Goal: Complete application form

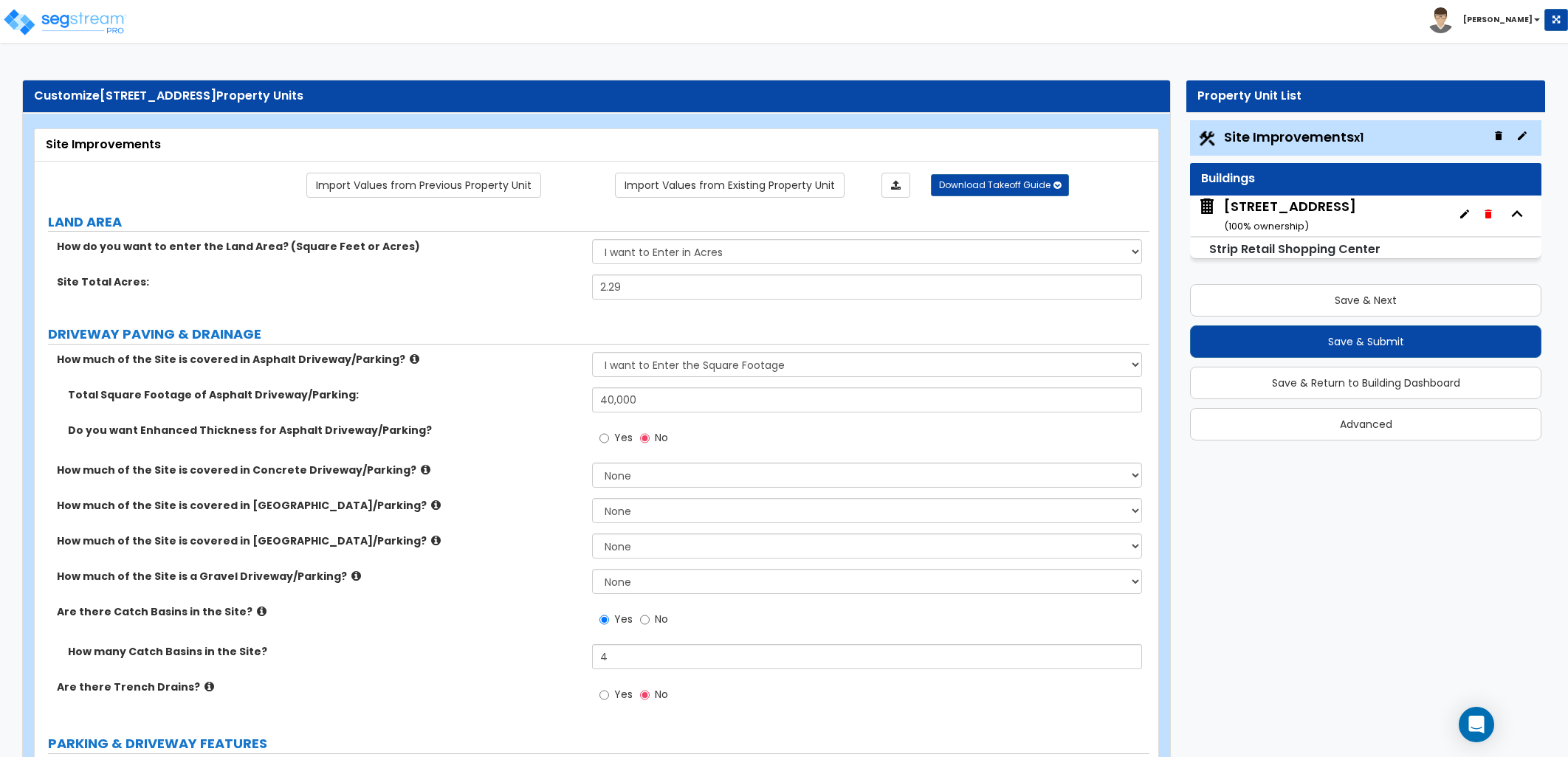
select select "2"
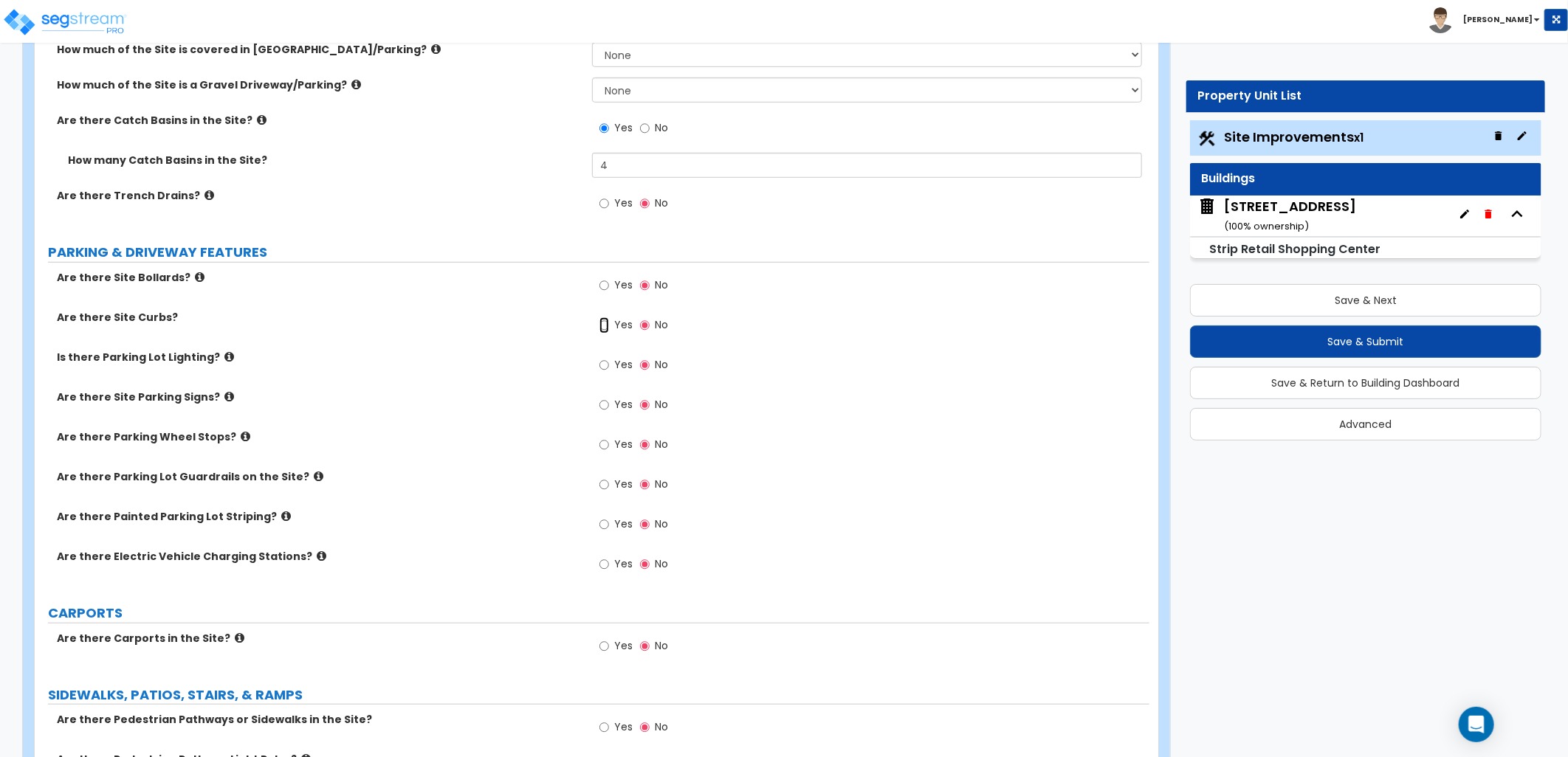
drag, startPoint x: 608, startPoint y: 322, endPoint x: 622, endPoint y: 335, distance: 19.1
click at [608, 322] on input "Yes" at bounding box center [604, 326] width 10 height 16
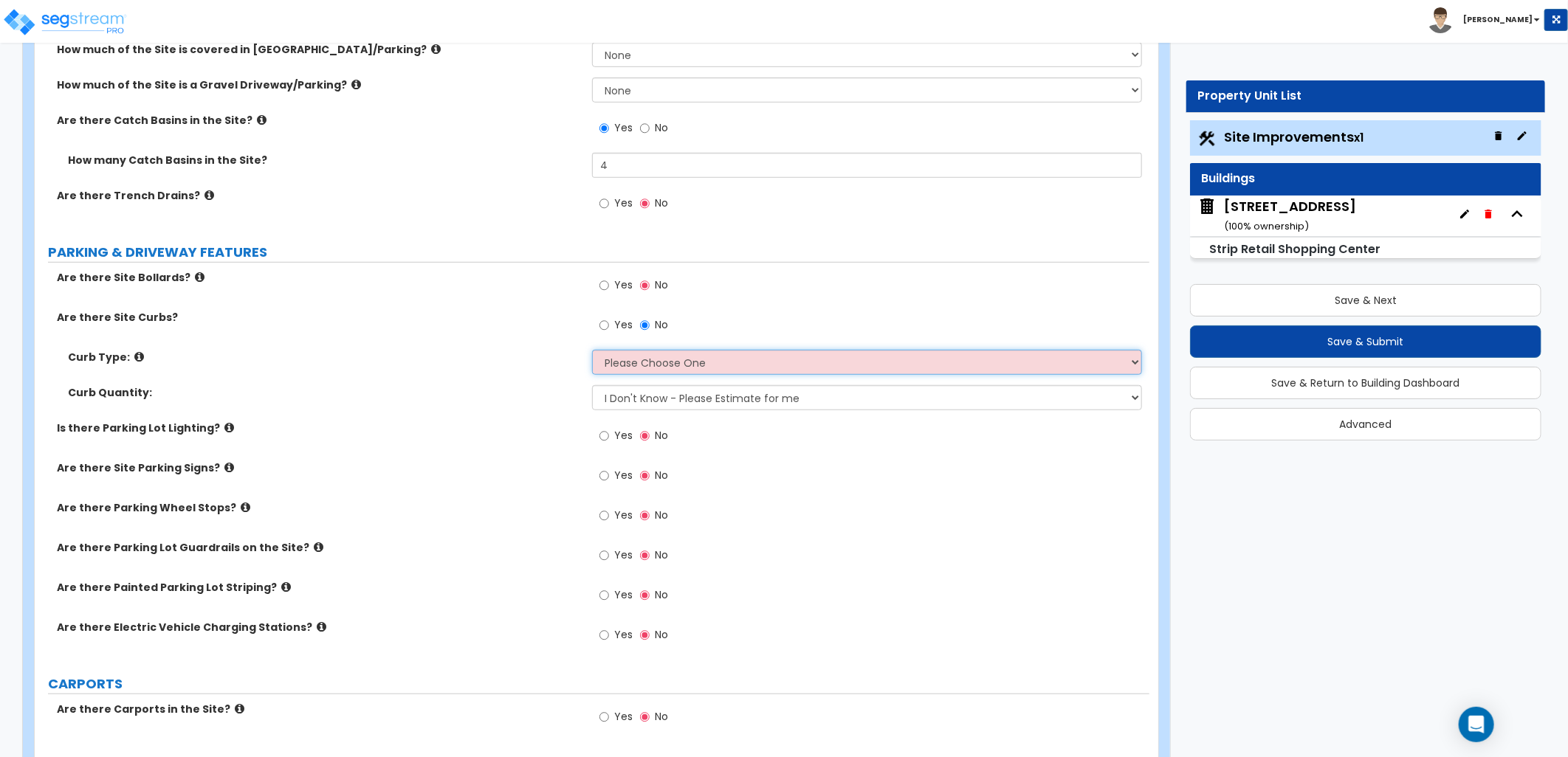
click at [682, 362] on select "Please Choose One Curb (Only) Curb & Gutter Asphalt Berm" at bounding box center [867, 362] width 550 height 25
click at [470, 400] on label "Curb Quantity:" at bounding box center [324, 392] width 513 height 15
click at [601, 369] on select "Please Choose One Curb (Only) Curb & Gutter Asphalt Berm" at bounding box center [867, 362] width 550 height 25
drag, startPoint x: 550, startPoint y: 357, endPoint x: 460, endPoint y: 326, distance: 95.2
click at [549, 357] on label "Curb Type:" at bounding box center [324, 357] width 513 height 15
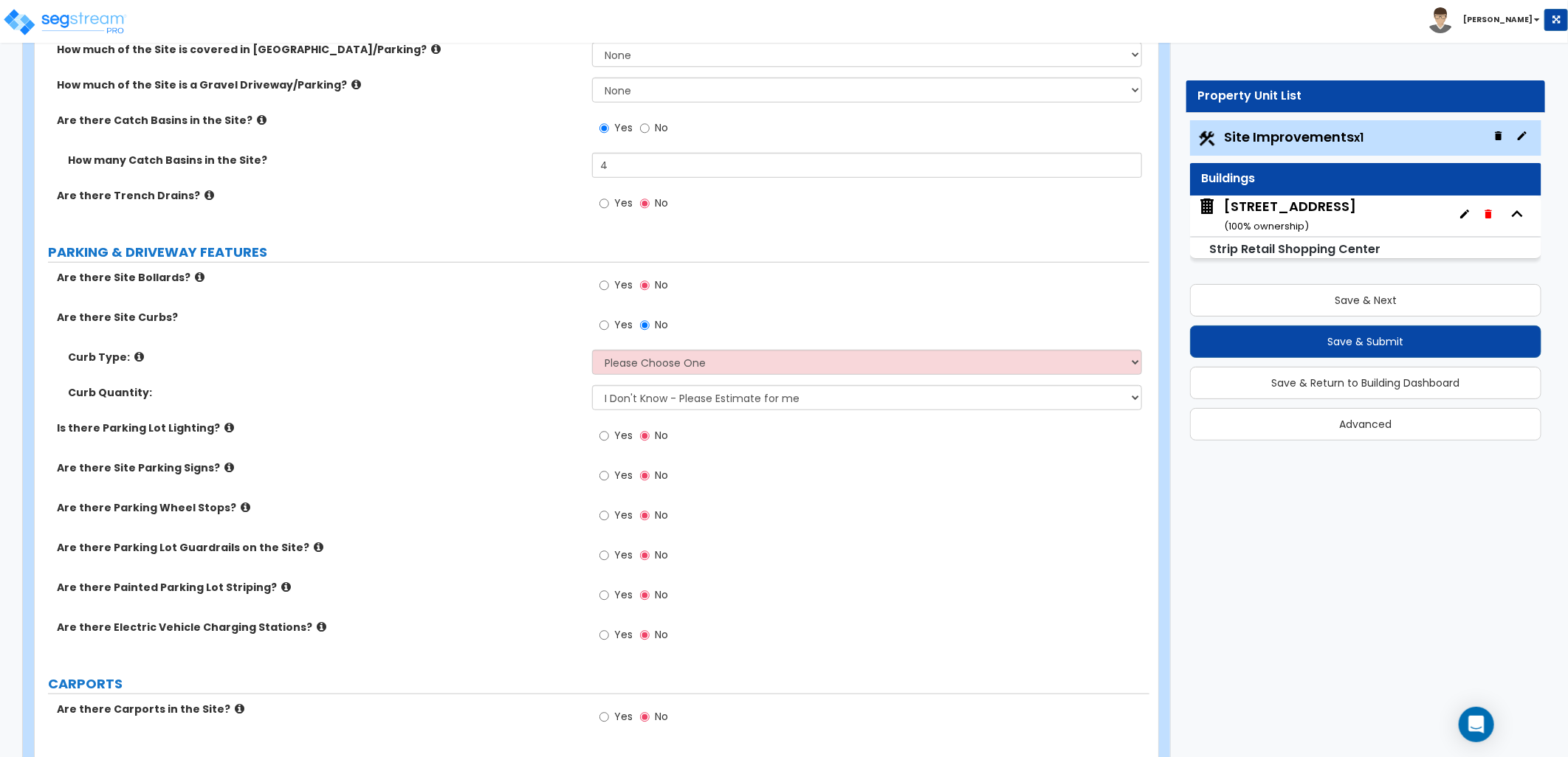
click at [137, 351] on icon at bounding box center [139, 357] width 10 height 11
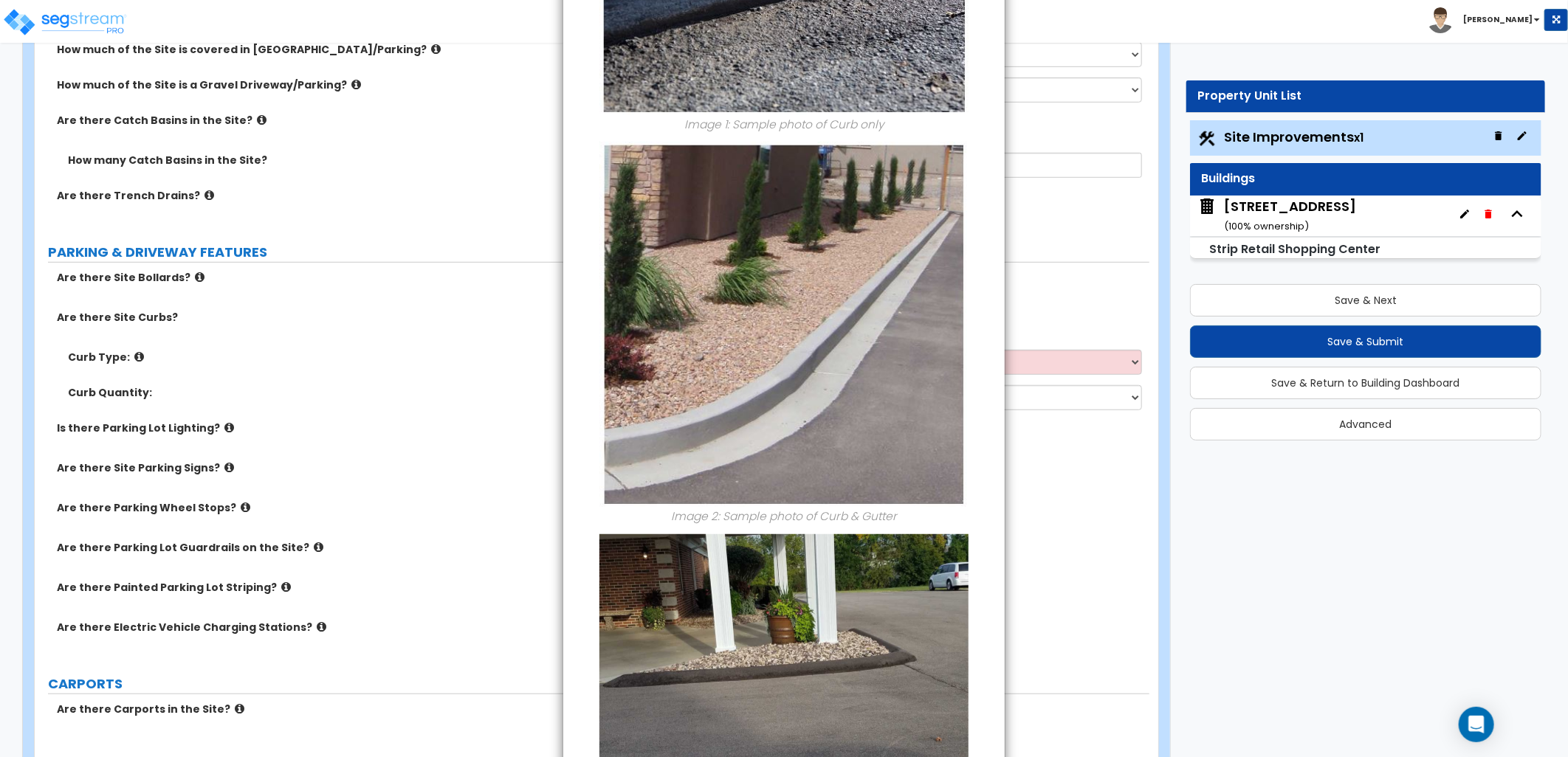
scroll to position [489, 0]
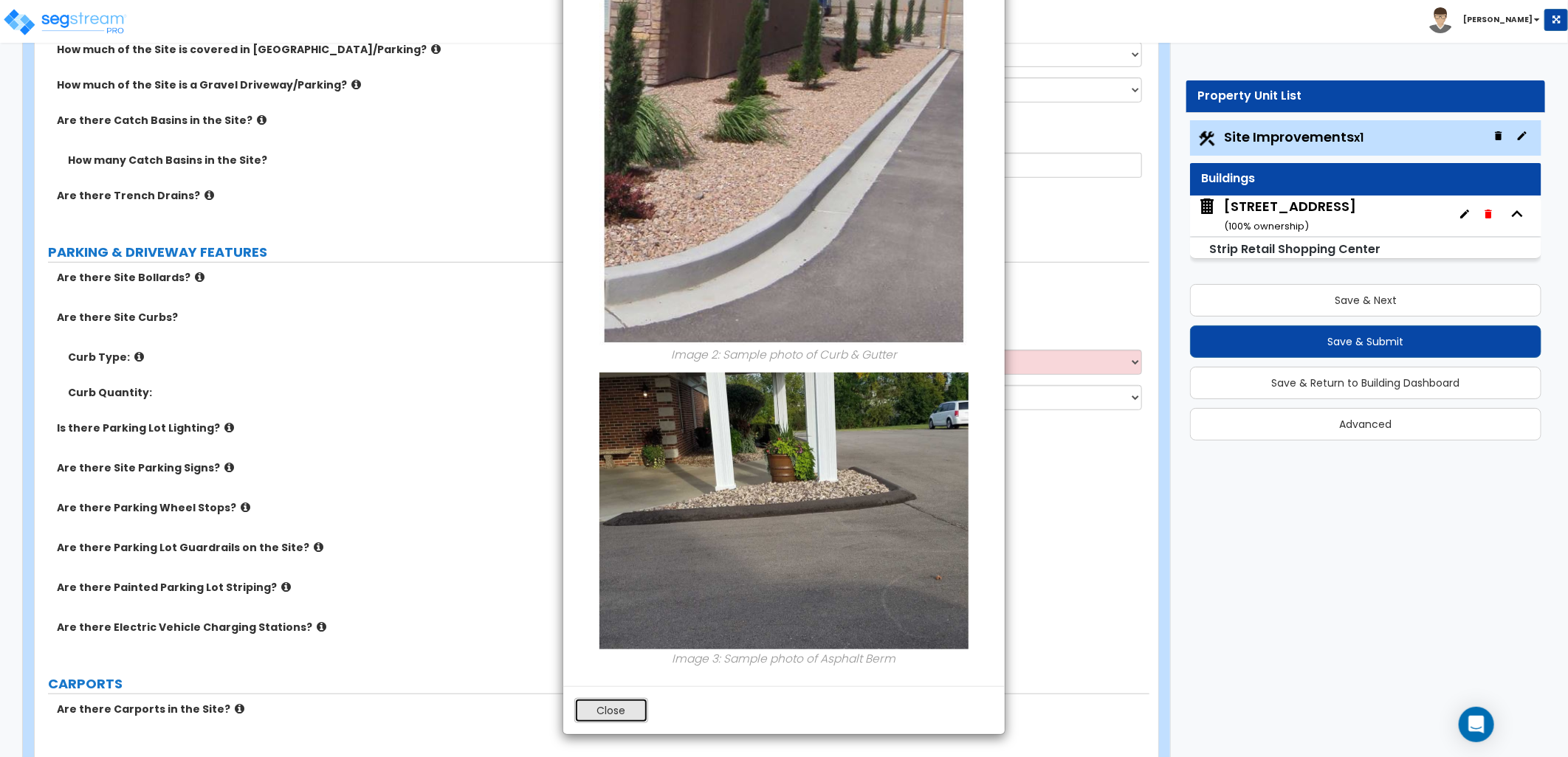
click at [627, 706] on button "Close" at bounding box center [611, 710] width 74 height 25
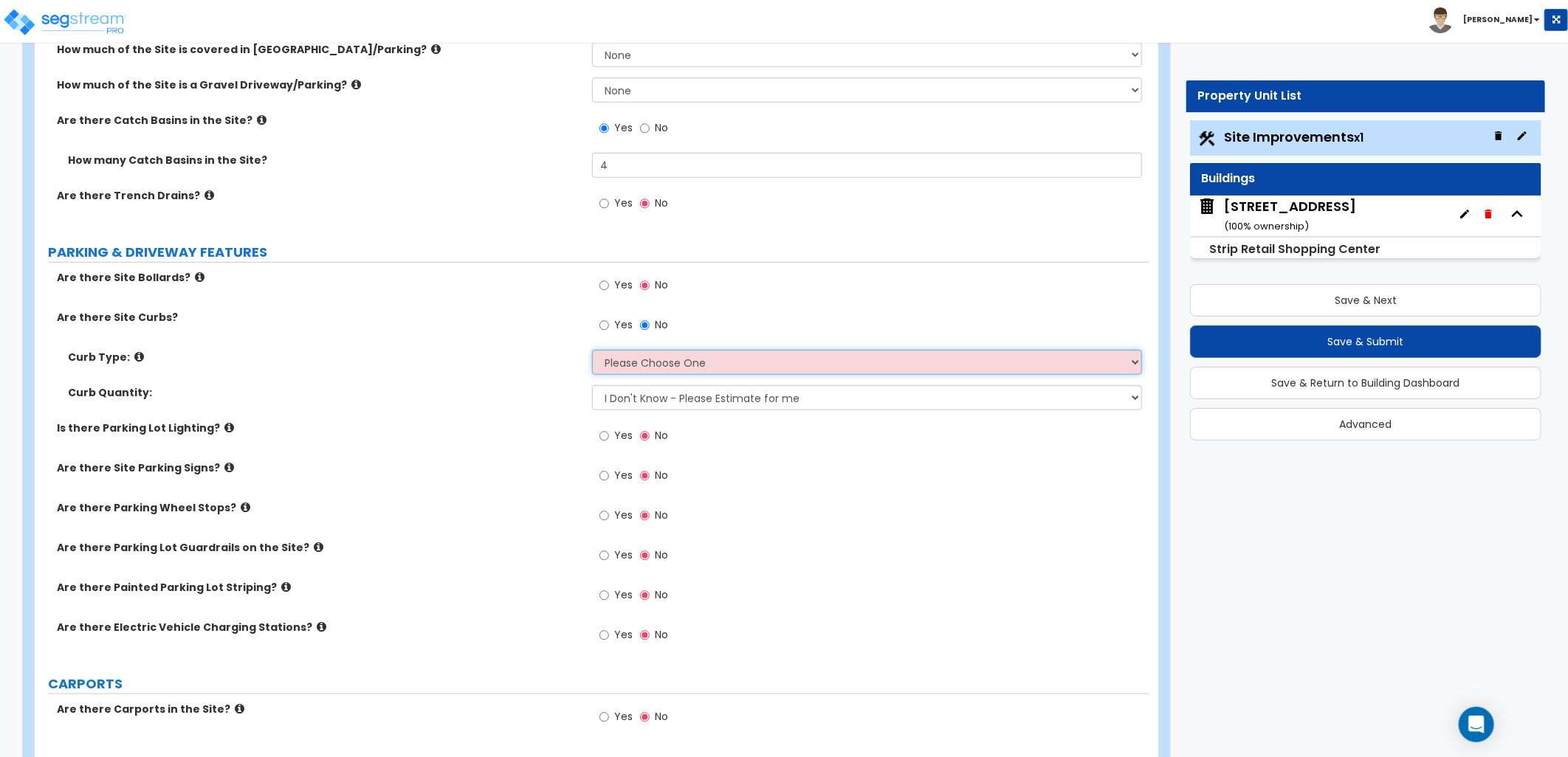
click at [694, 362] on select "Please Choose One Curb (Only) Curb & Gutter Asphalt Berm" at bounding box center [867, 362] width 550 height 25
select select "2"
click at [592, 350] on select "Please Choose One Curb (Only) Curb & Gutter Asphalt Berm" at bounding box center [867, 362] width 550 height 25
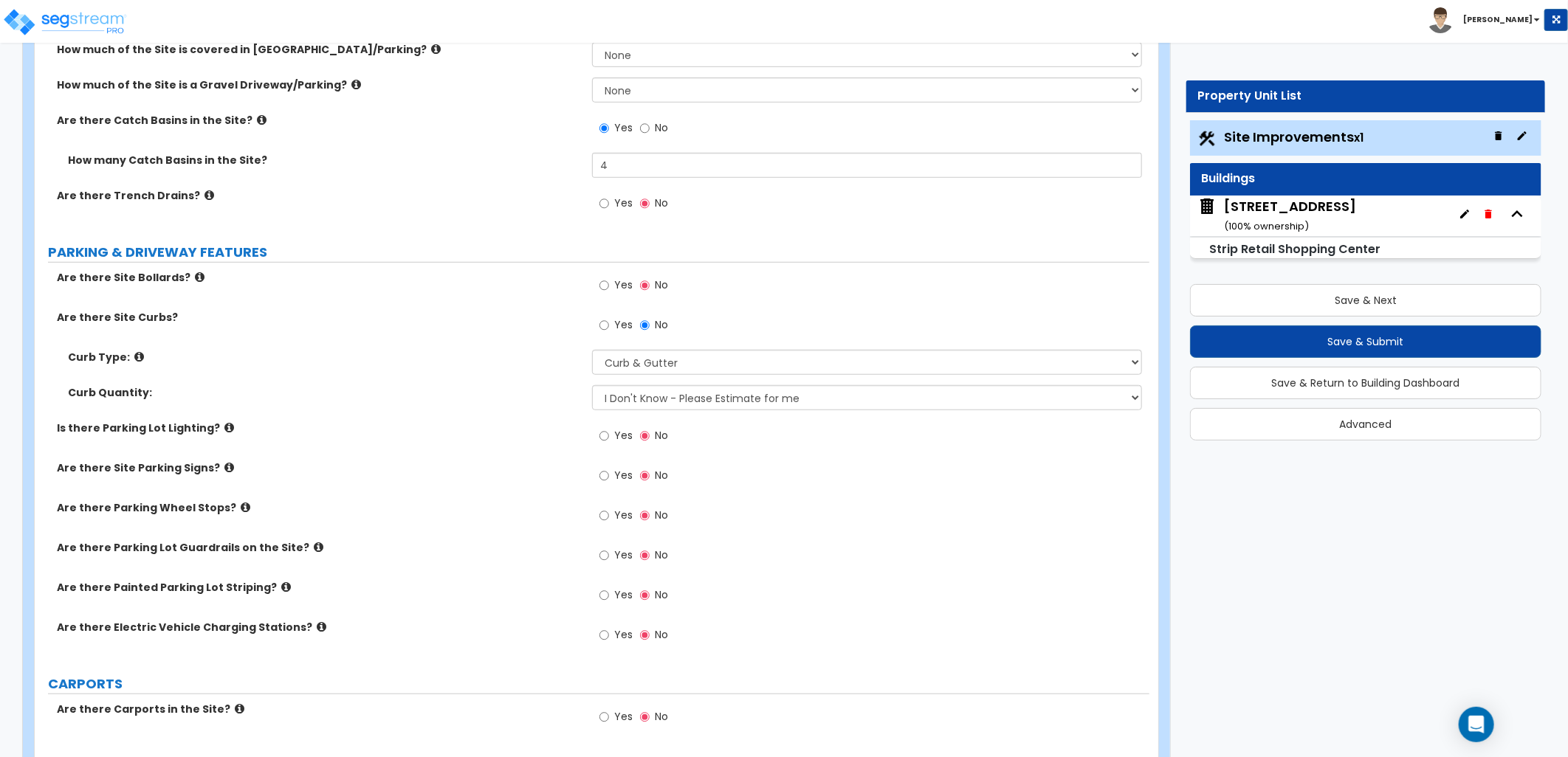
click at [137, 353] on icon at bounding box center [139, 357] width 10 height 11
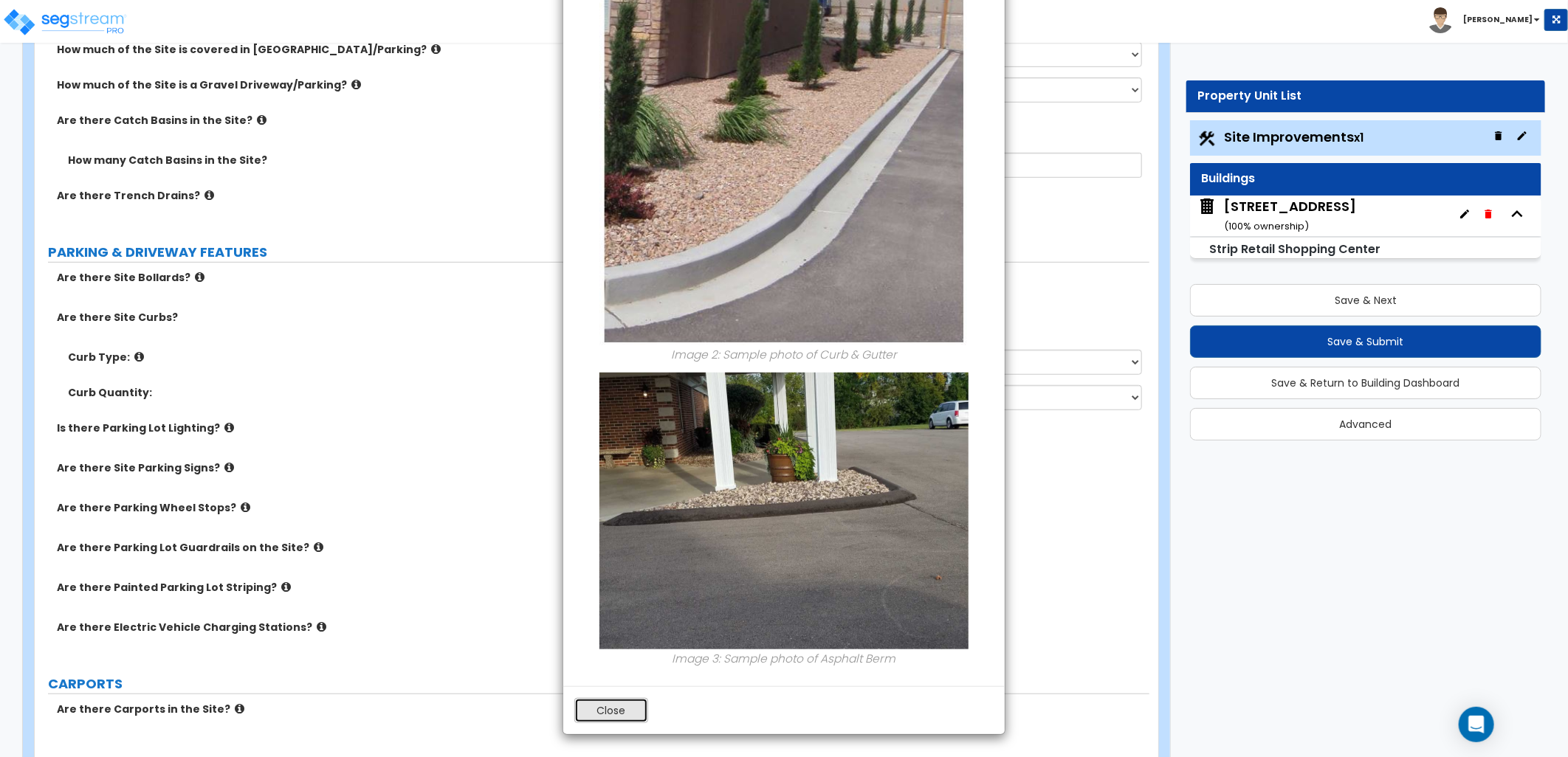
click at [599, 705] on button "Close" at bounding box center [611, 710] width 74 height 25
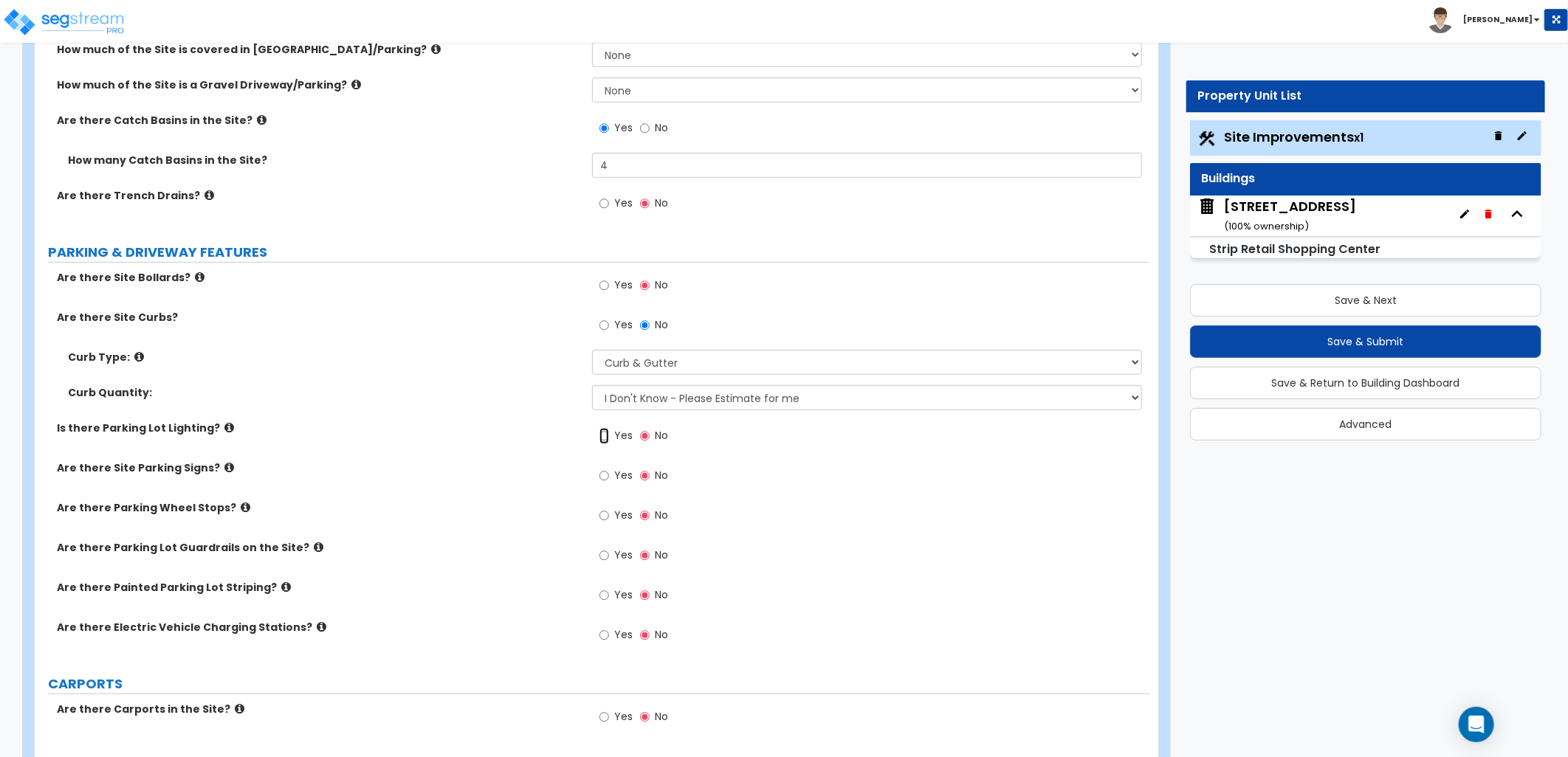
click at [606, 436] on input "Yes" at bounding box center [604, 436] width 10 height 16
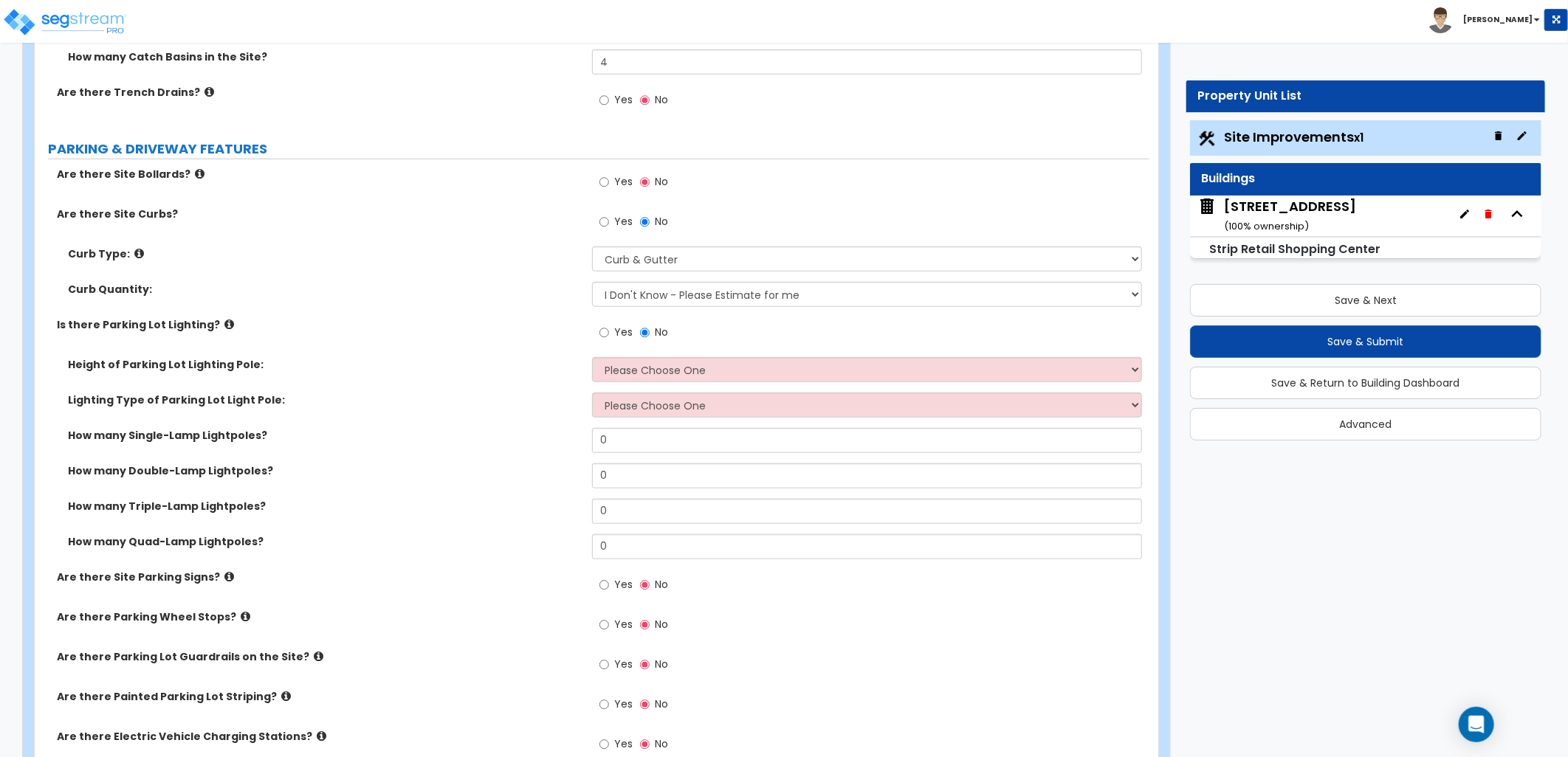
scroll to position [738, 0]
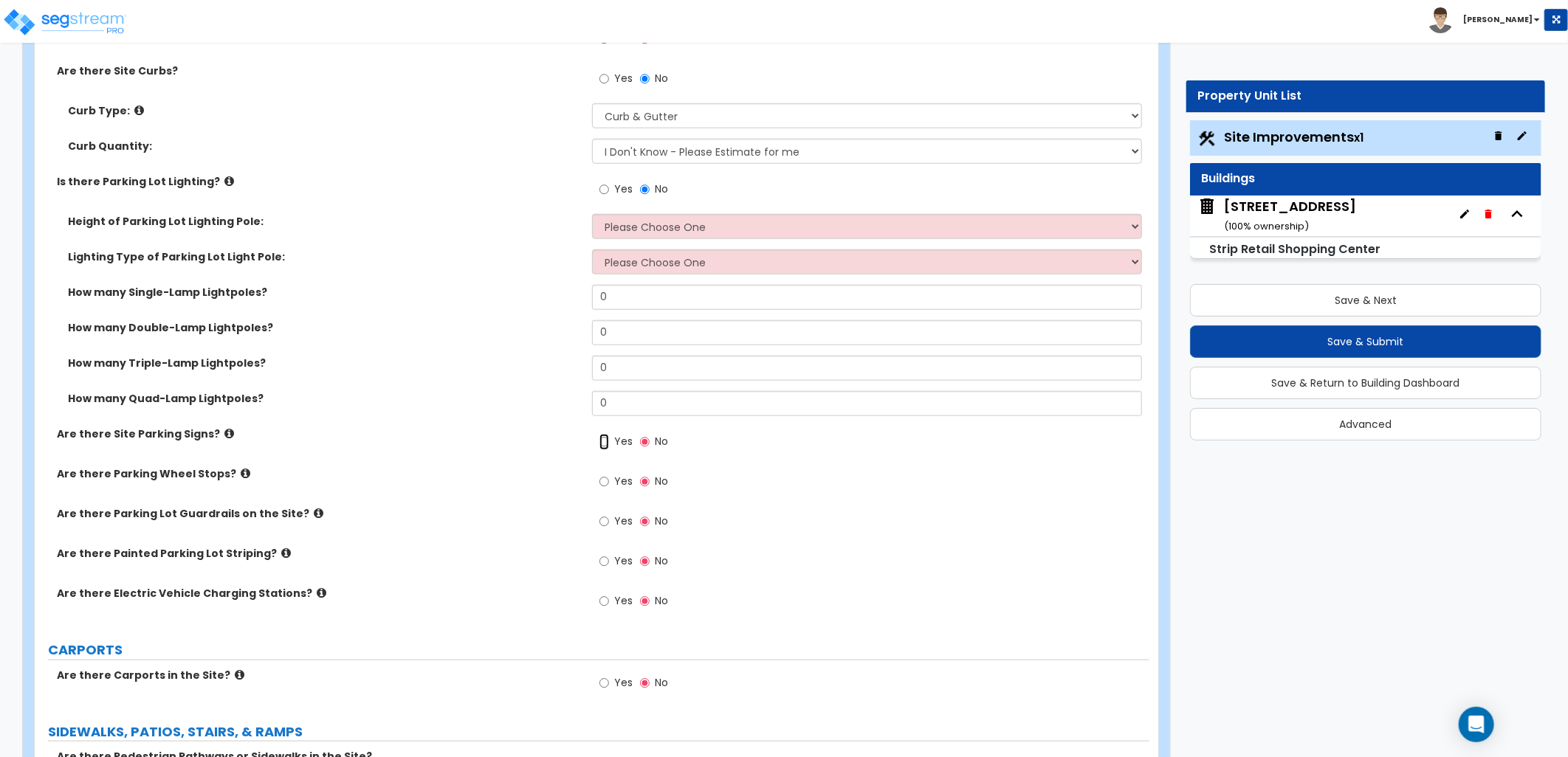
click at [609, 444] on input "Yes" at bounding box center [604, 442] width 10 height 16
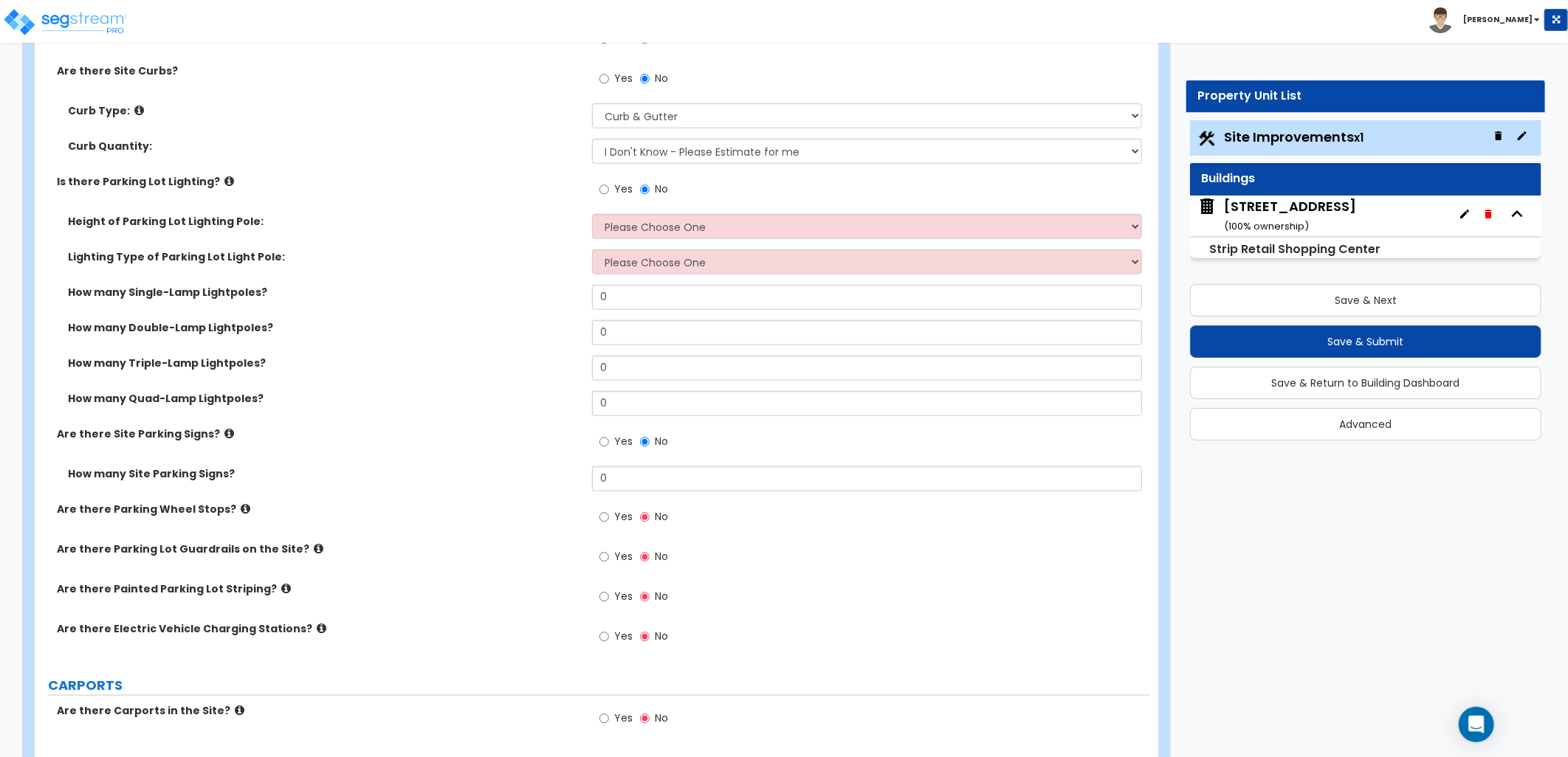
click at [609, 601] on label "Yes" at bounding box center [616, 598] width 33 height 25
click at [609, 601] on input "Yes" at bounding box center [604, 597] width 10 height 16
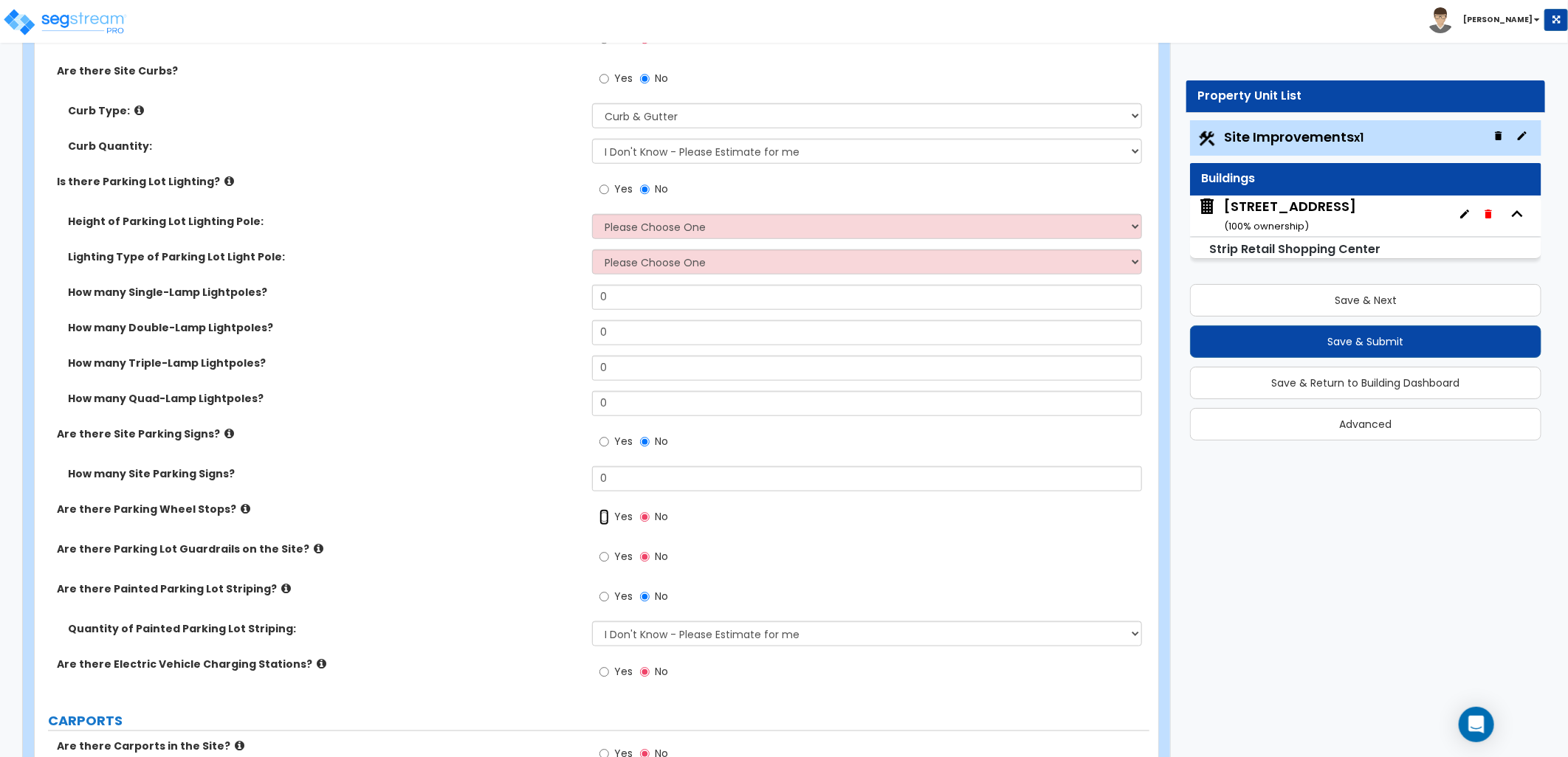
click at [600, 518] on input "Yes" at bounding box center [604, 517] width 10 height 16
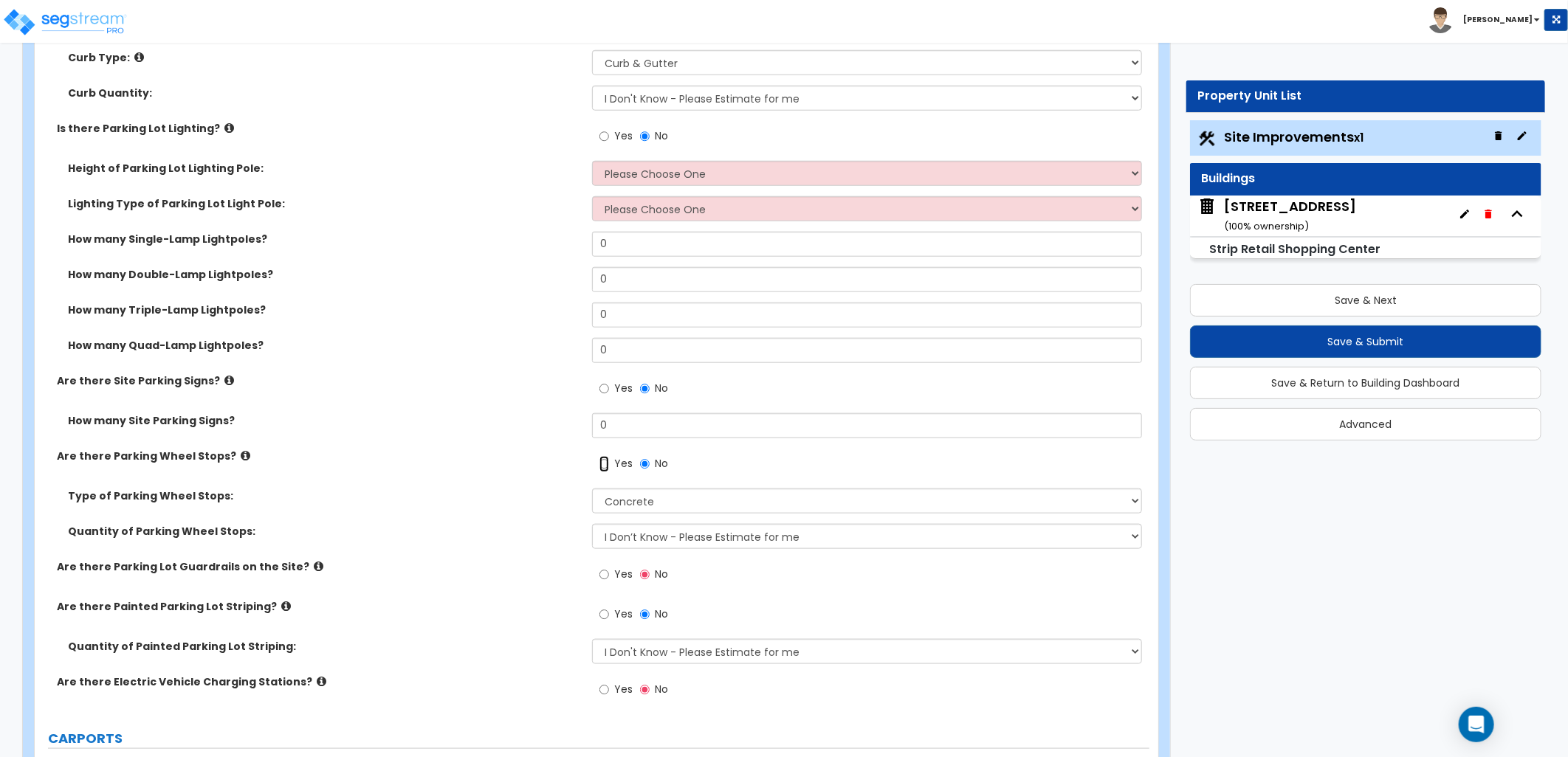
scroll to position [820, 0]
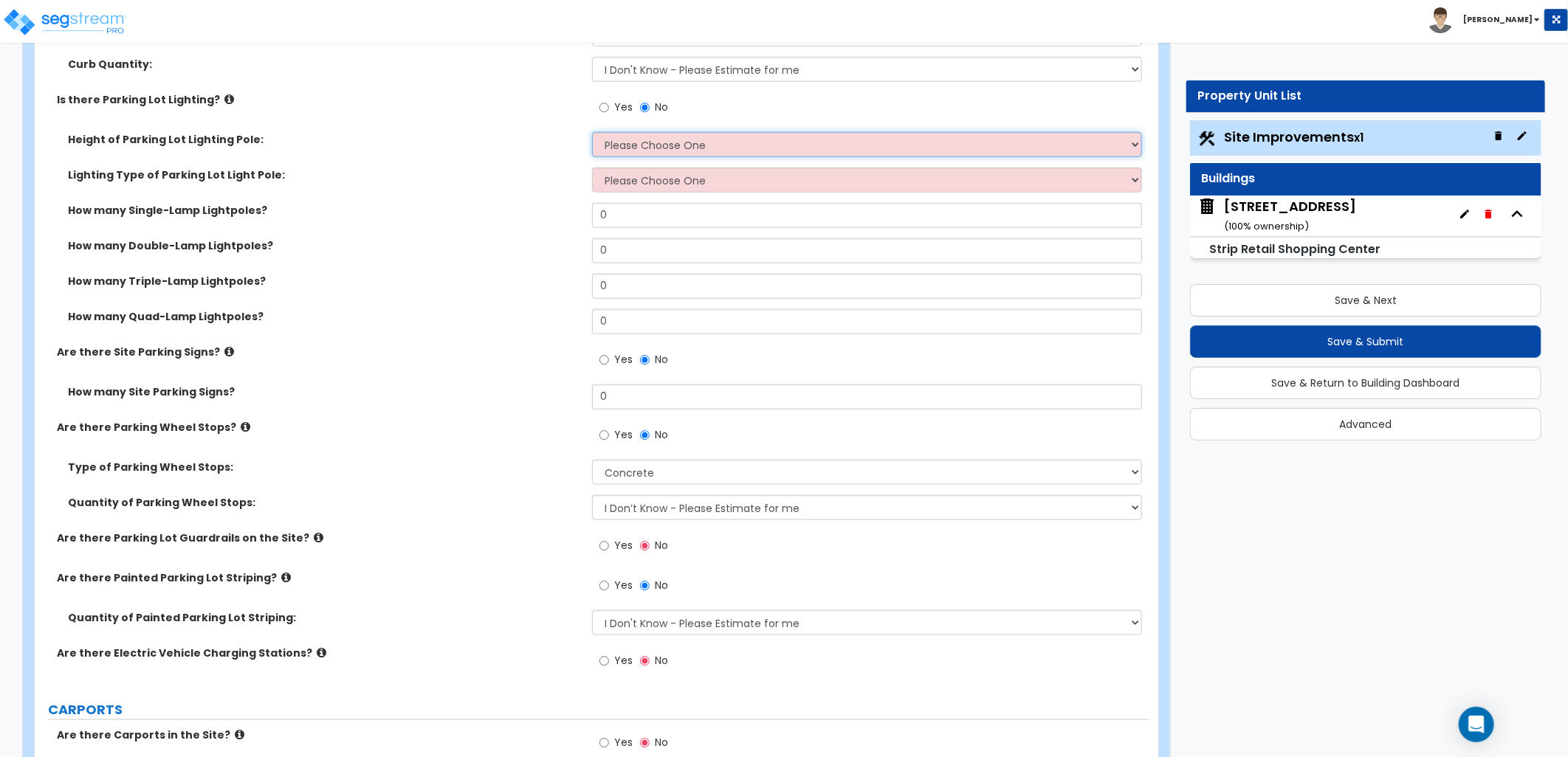
drag, startPoint x: 639, startPoint y: 146, endPoint x: 648, endPoint y: 158, distance: 15.0
click at [639, 148] on select "Please Choose One 20' high 30' high 40' high" at bounding box center [867, 145] width 550 height 25
select select "1"
click at [592, 132] on select "Please Choose One 20' high 30' high 40' high" at bounding box center [867, 145] width 550 height 25
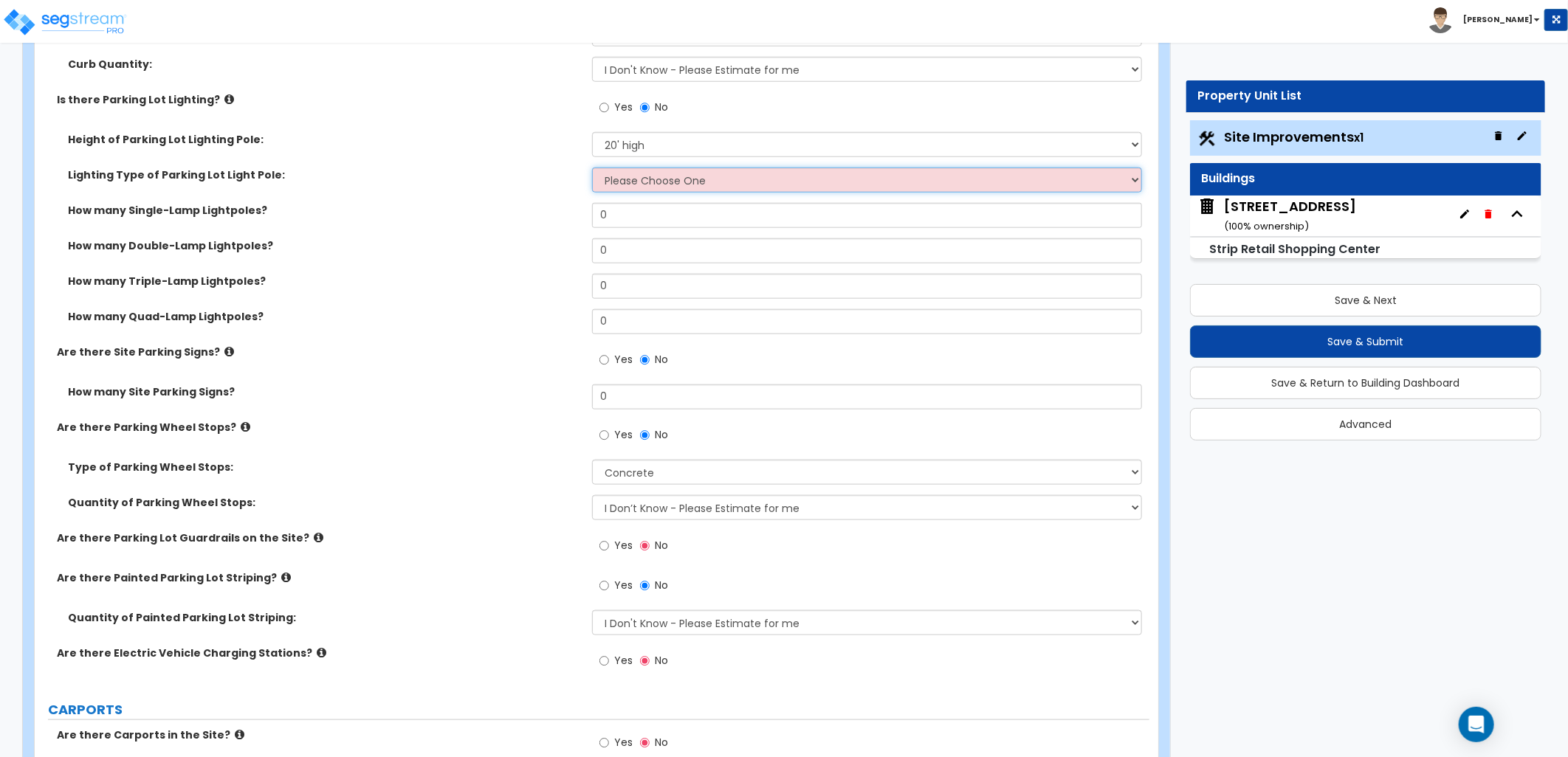
click at [629, 181] on select "Please Choose One LED Metal Halide High Pressure Sodium Please Choose for me" at bounding box center [867, 180] width 550 height 25
select select "1"
click at [592, 167] on select "Please Choose One LED Metal Halide High Pressure Sodium Please Choose for me" at bounding box center [867, 180] width 550 height 25
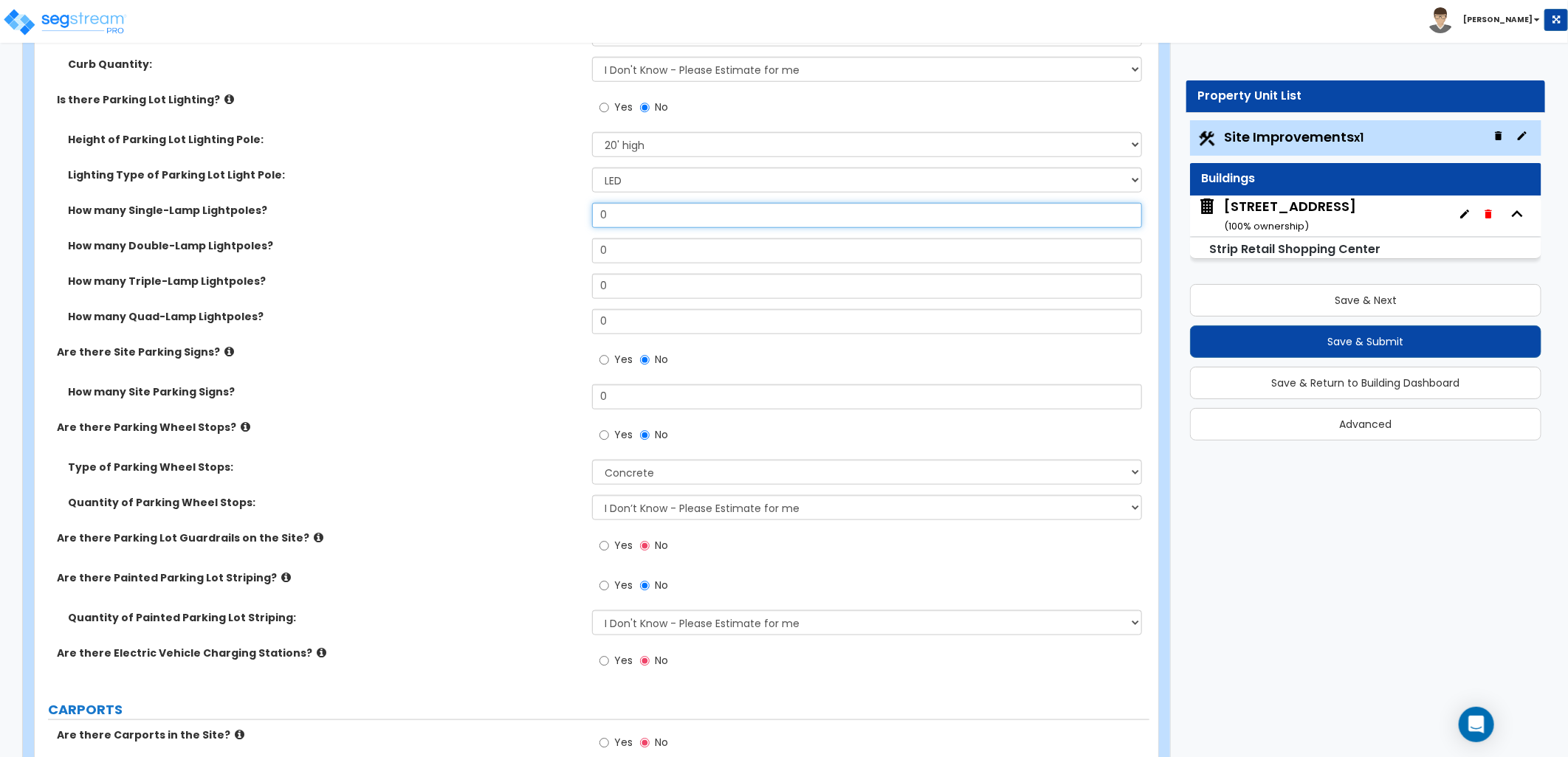
drag, startPoint x: 524, startPoint y: 214, endPoint x: 650, endPoint y: 236, distance: 127.9
click at [521, 214] on div "How many Single-Lamp Lightpoles? 0" at bounding box center [592, 221] width 1115 height 36
type input "7"
click at [511, 291] on div "How many Triple-Lamp Lightpoles? 0" at bounding box center [592, 292] width 1115 height 36
drag, startPoint x: 600, startPoint y: 407, endPoint x: 544, endPoint y: 406, distance: 56.0
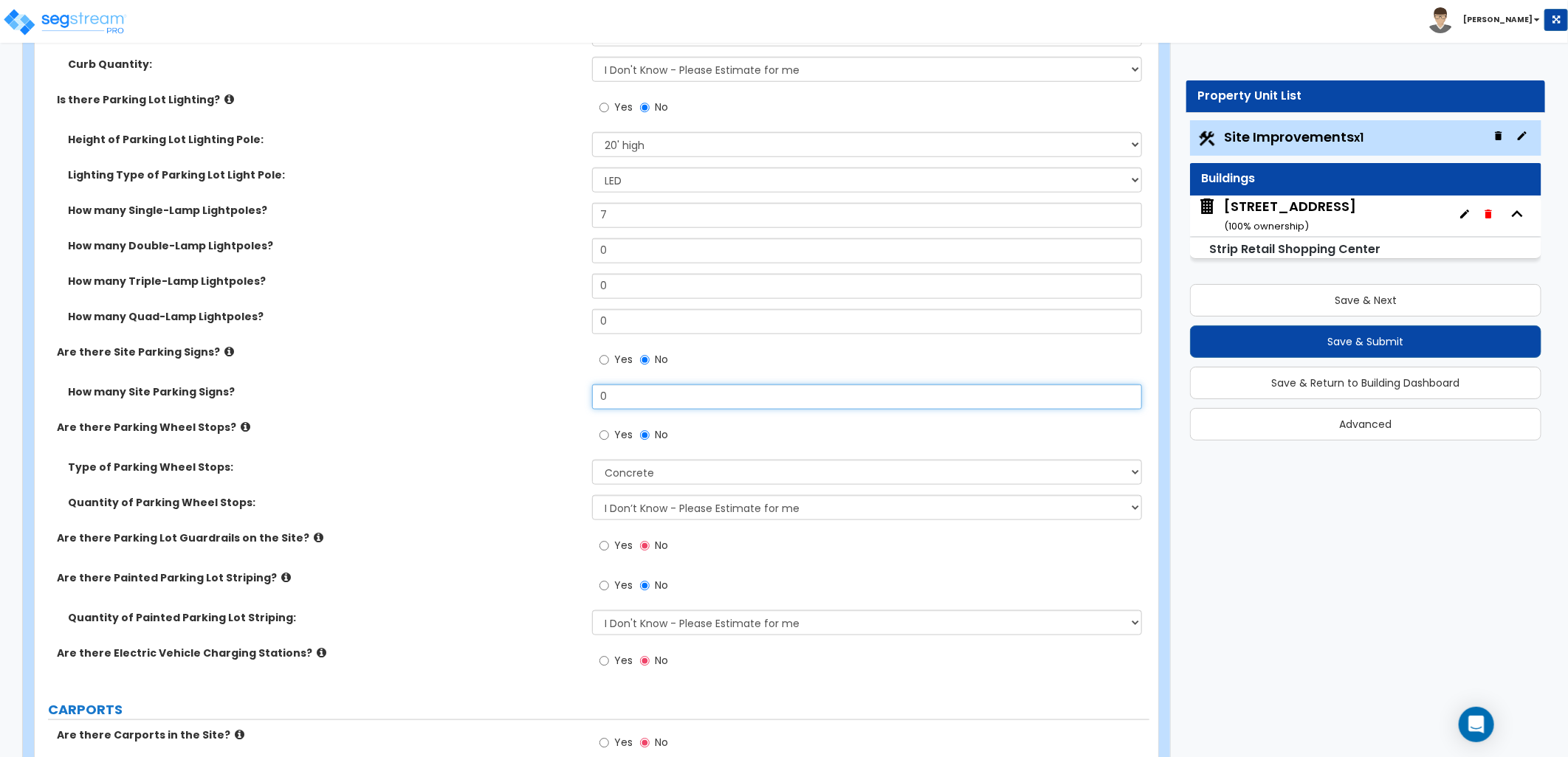
click at [526, 404] on div "How many Site Parking Signs? 0" at bounding box center [592, 402] width 1115 height 36
type input "4"
click at [547, 403] on div "How many Site Parking Signs? 4" at bounding box center [592, 402] width 1115 height 36
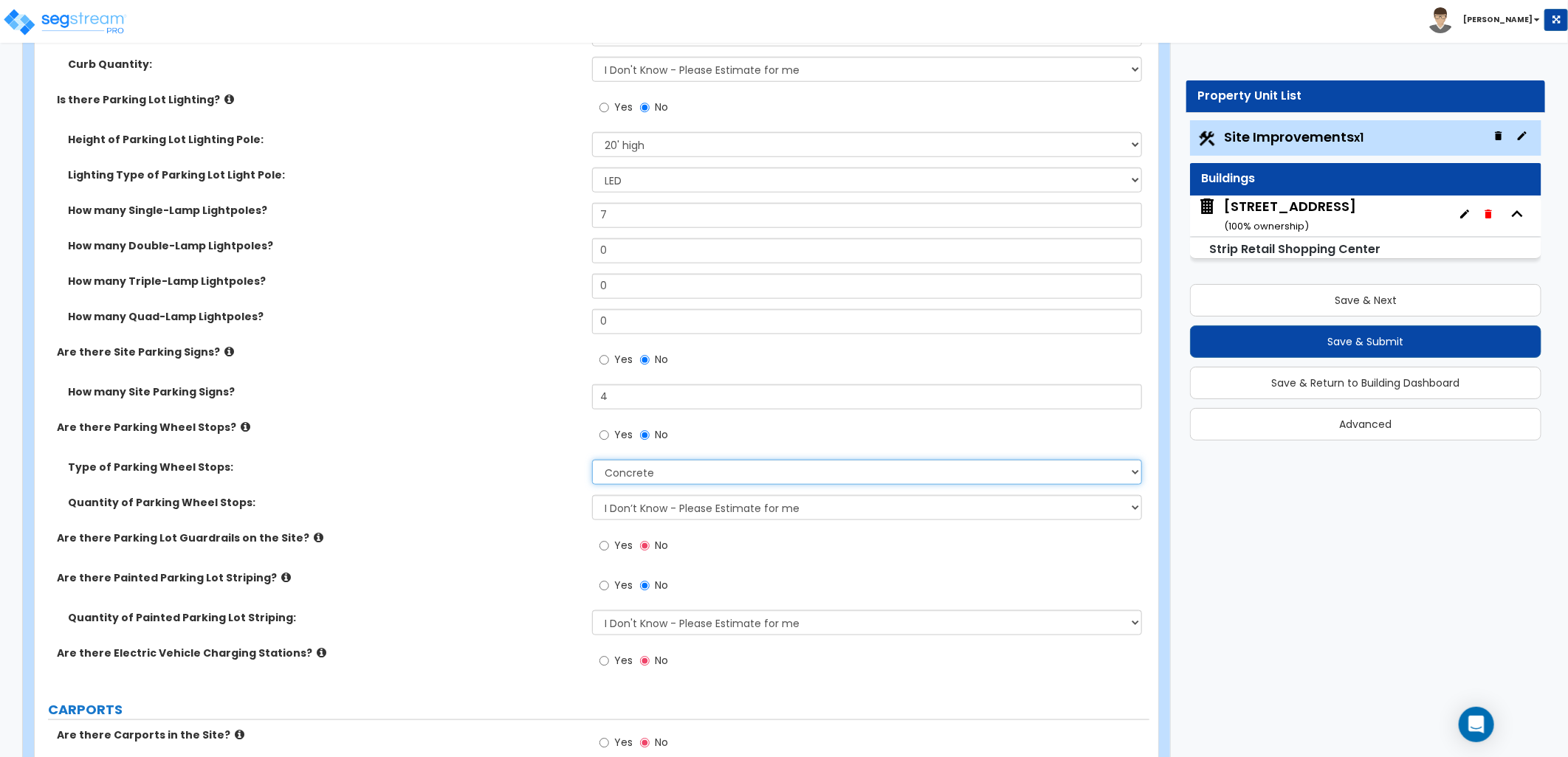
click at [653, 468] on select "Concrete Rubber/Plastic" at bounding box center [867, 472] width 550 height 25
select select "1"
click at [592, 460] on select "Concrete Rubber/Plastic" at bounding box center [867, 472] width 550 height 25
drag, startPoint x: 677, startPoint y: 506, endPoint x: 682, endPoint y: 520, distance: 14.9
click at [676, 506] on select "I Don’t Know - Please Estimate for me I Want to Enter the Number of Wheel Stops" at bounding box center [867, 508] width 550 height 25
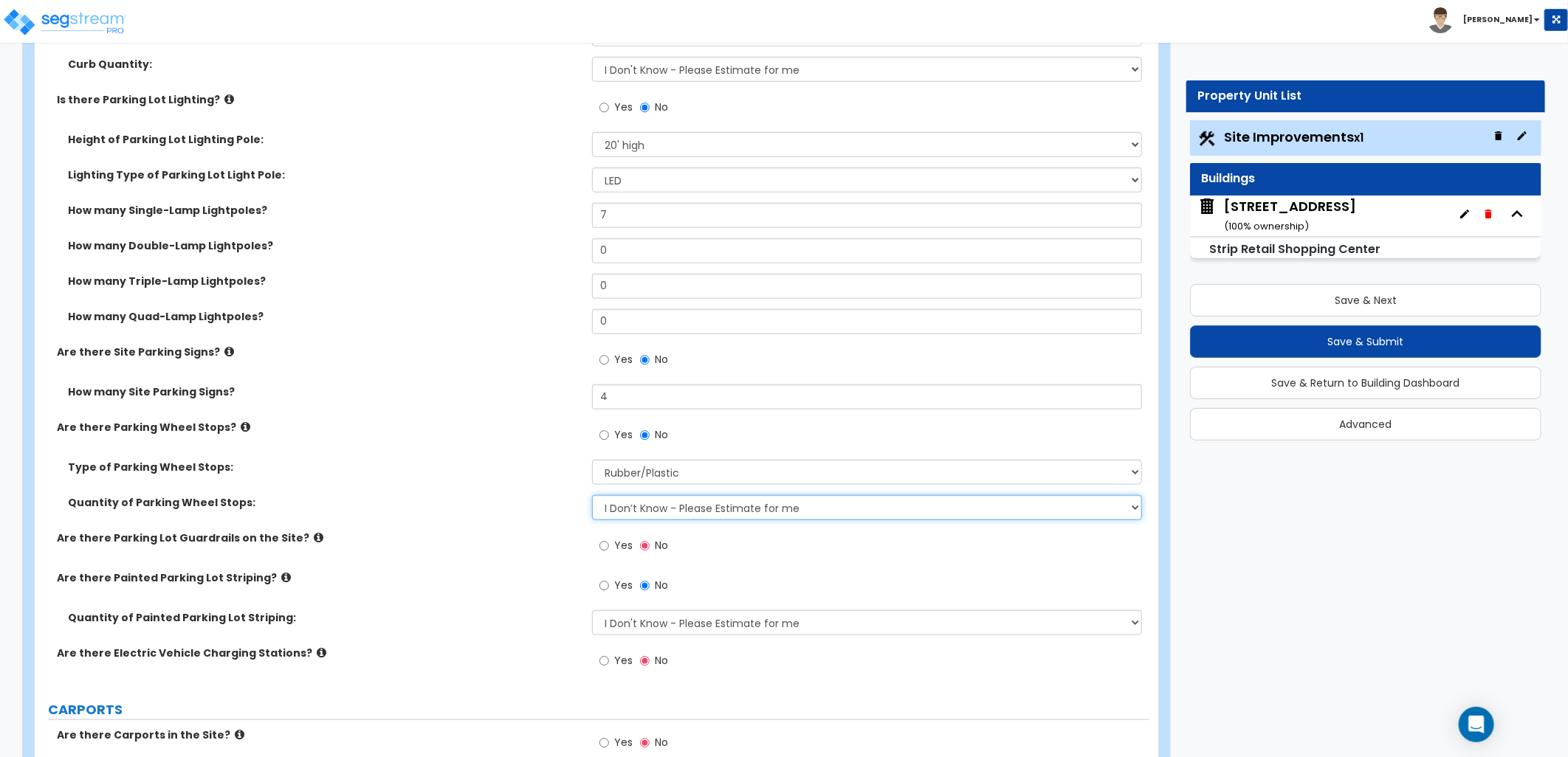
select select "1"
click at [592, 495] on select "I Don’t Know - Please Estimate for me I Want to Enter the Number of Wheel Stops" at bounding box center [867, 508] width 550 height 25
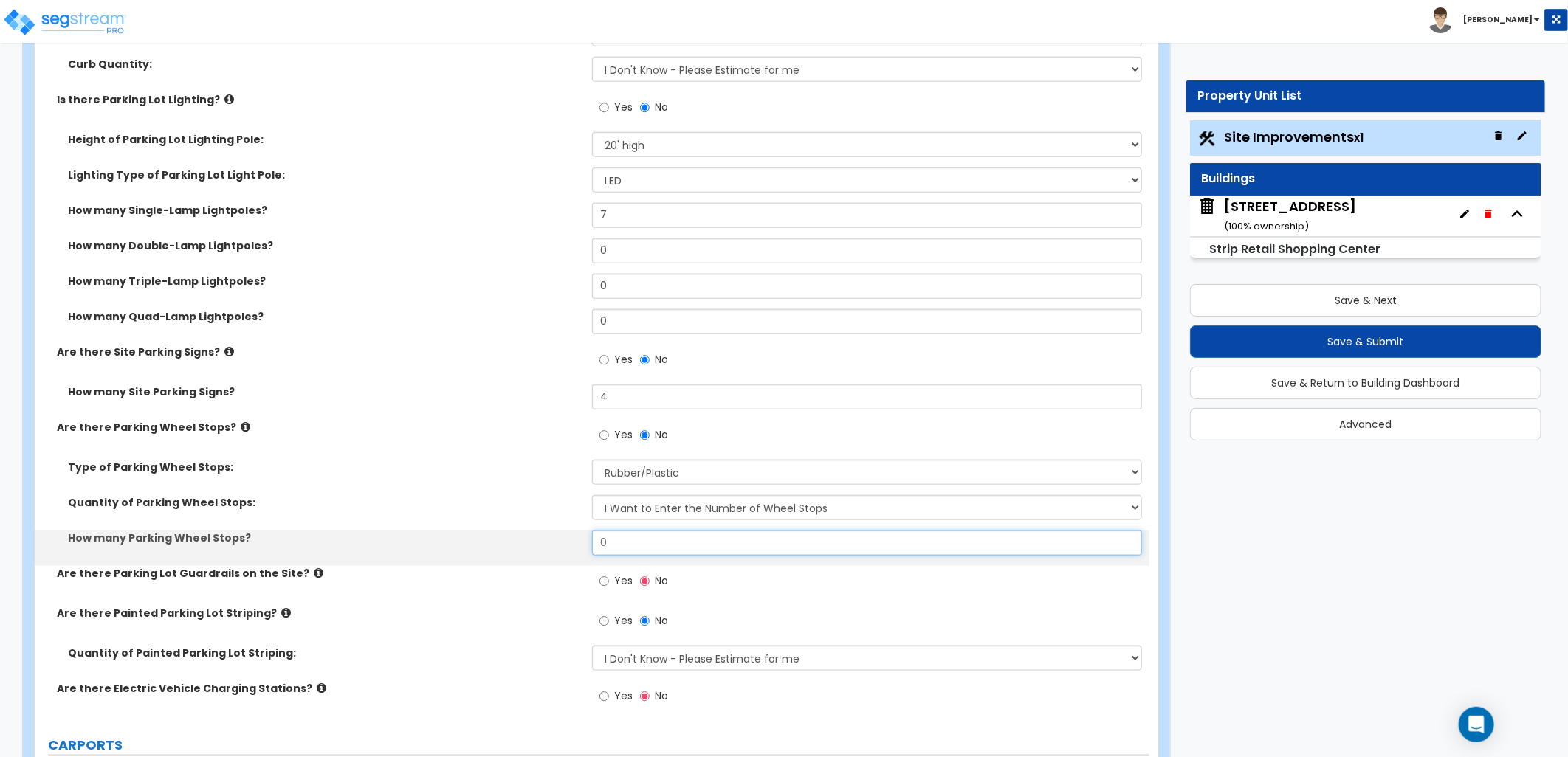
drag, startPoint x: 609, startPoint y: 547, endPoint x: 570, endPoint y: 544, distance: 39.1
click at [566, 544] on div "How many Parking Wheel Stops? 0" at bounding box center [592, 548] width 1115 height 36
type input "40"
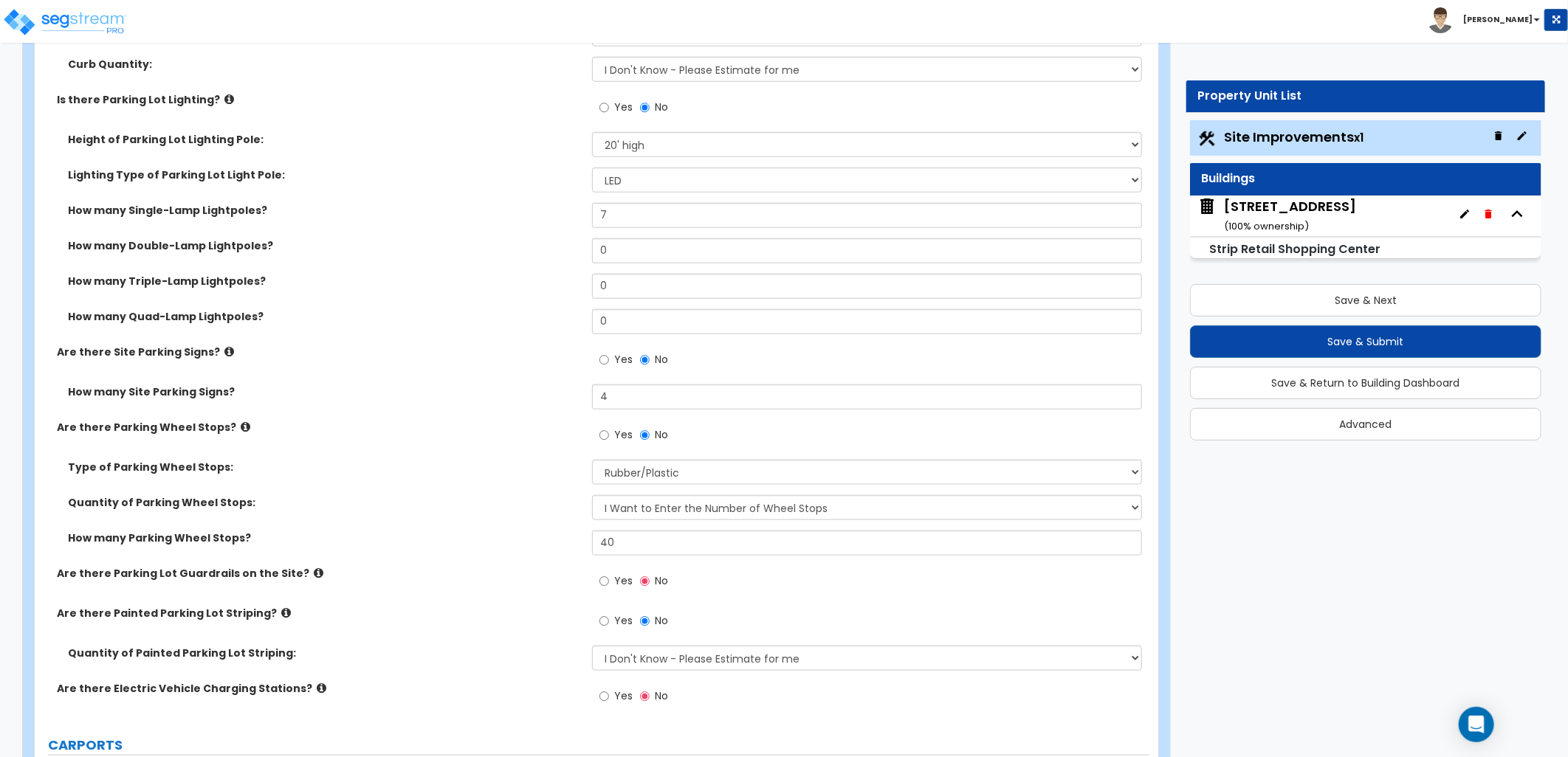
click at [536, 521] on div "Quantity of Parking Wheel Stops: I Don’t Know - Please Estimate for me I Want t…" at bounding box center [592, 513] width 1115 height 36
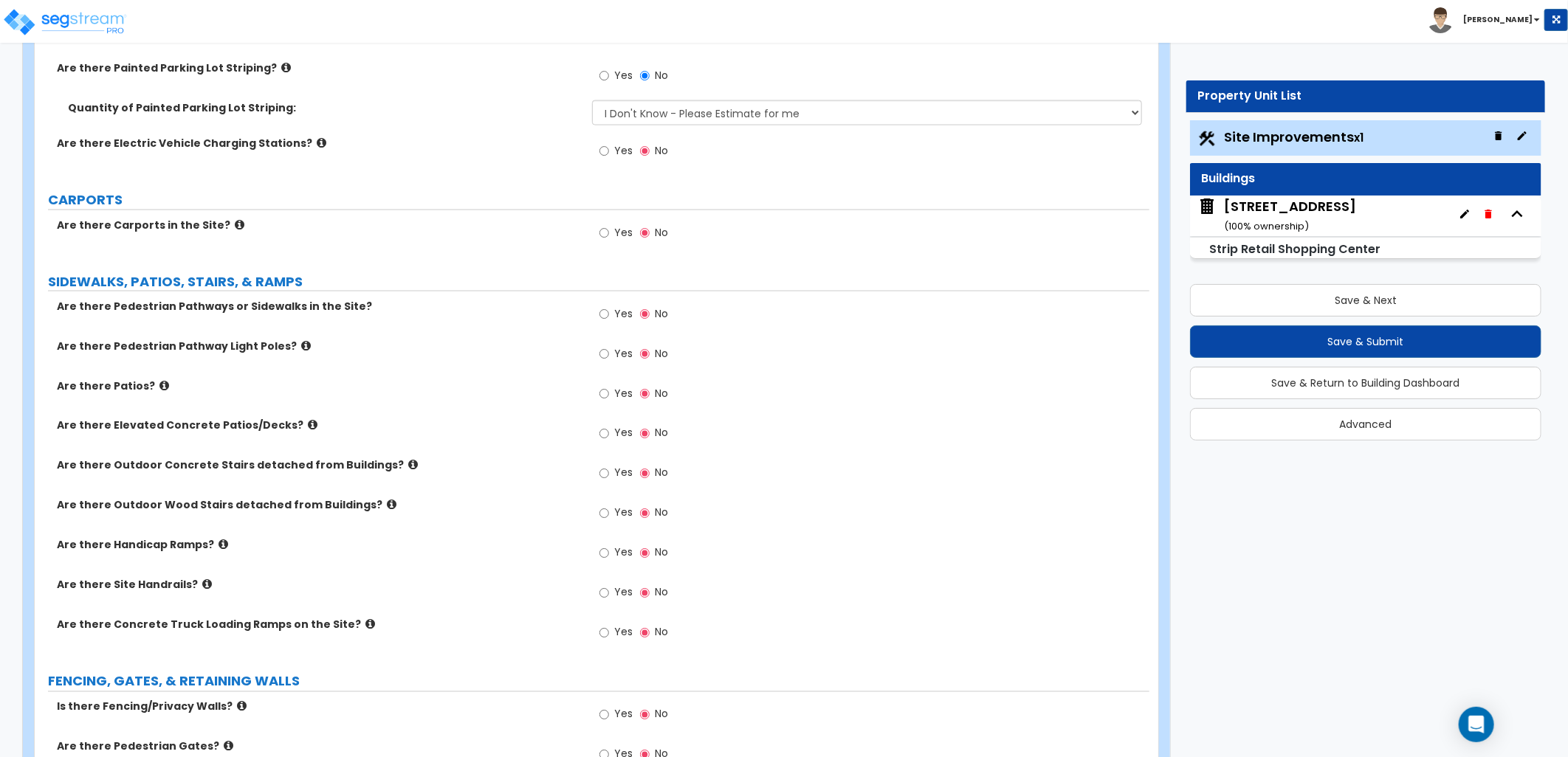
scroll to position [1393, 0]
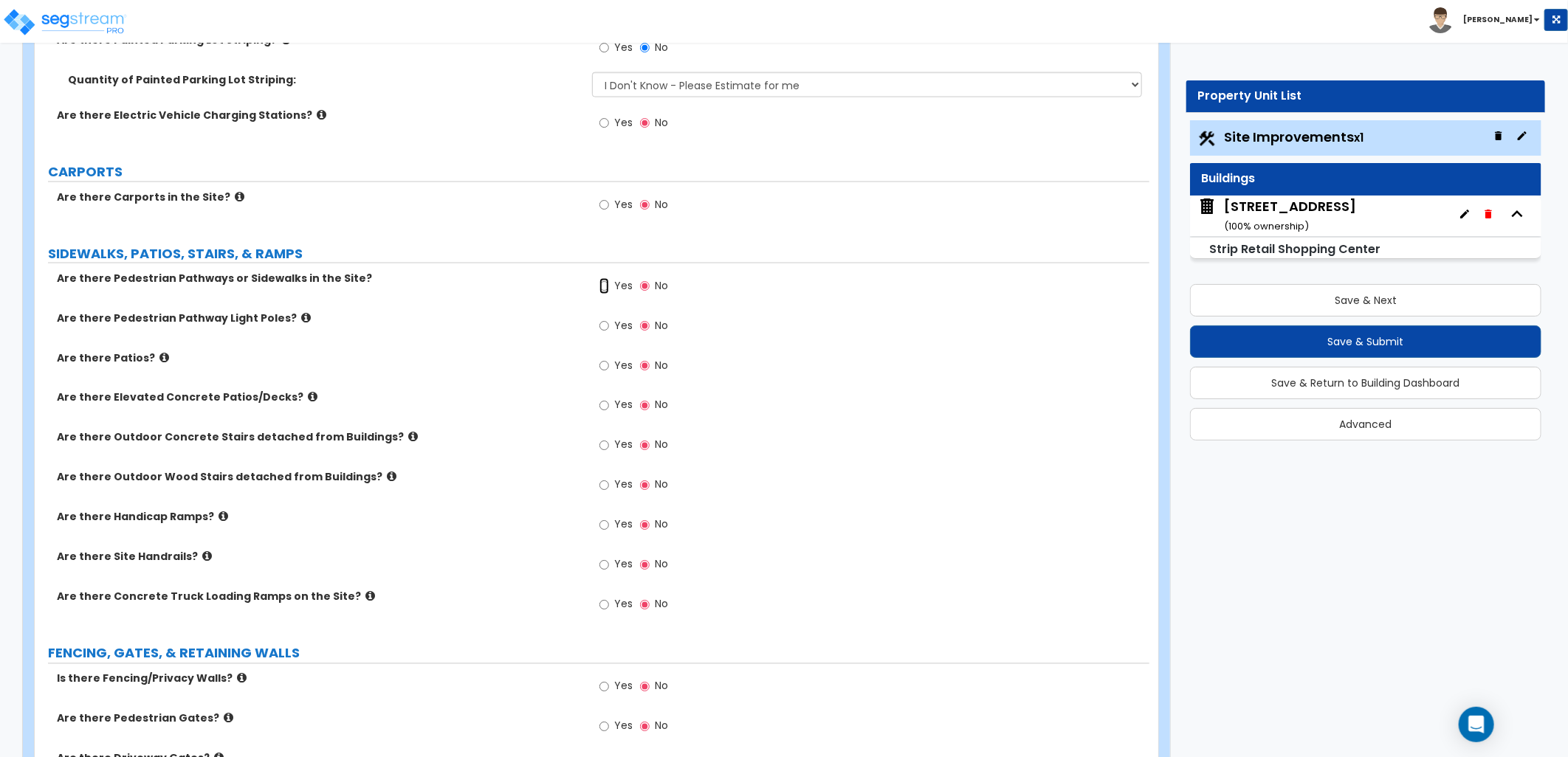
click at [601, 284] on input "Yes" at bounding box center [604, 287] width 10 height 16
